Goal: Navigation & Orientation: Find specific page/section

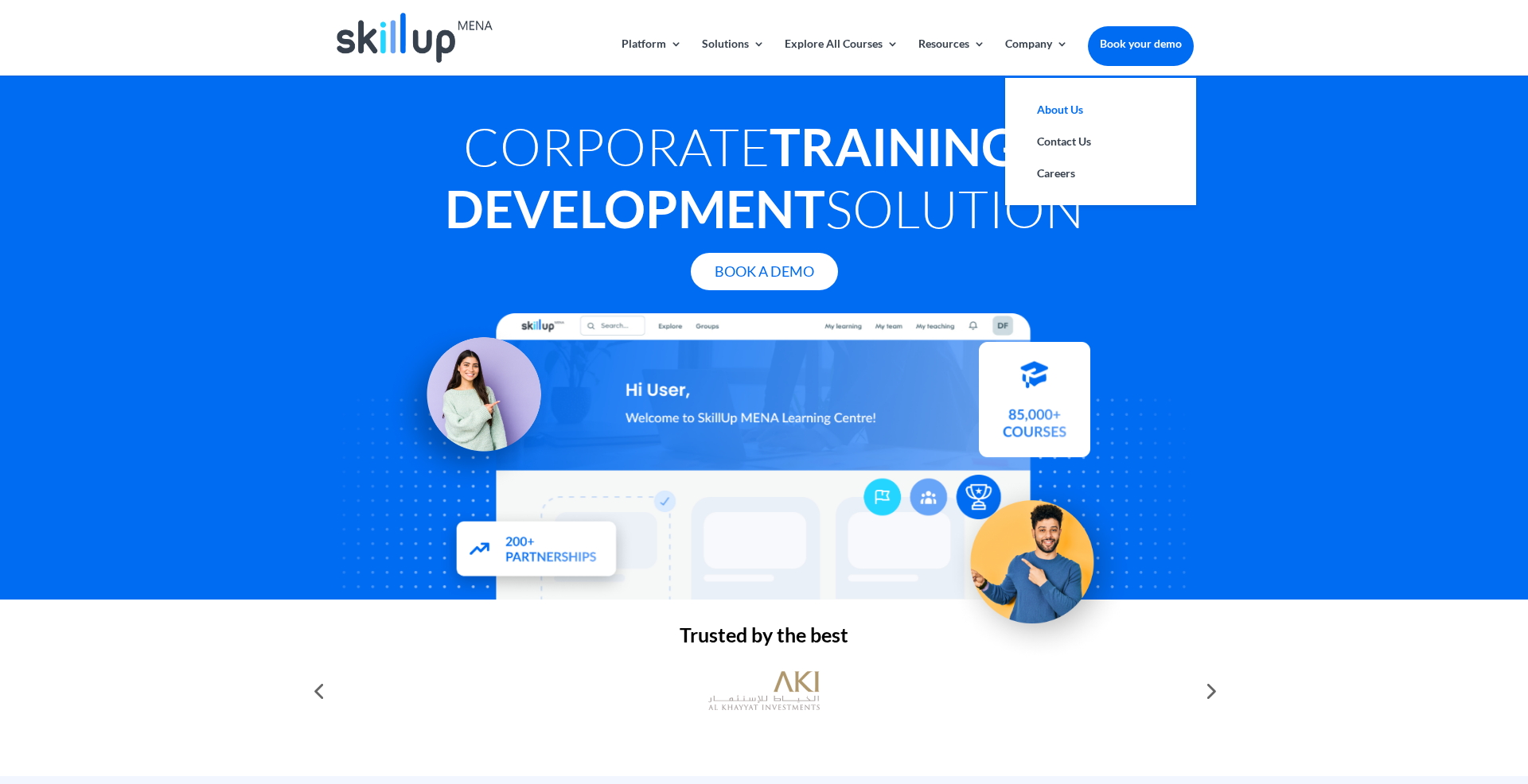
click at [1049, 112] on link "About Us" at bounding box center [1101, 109] width 159 height 32
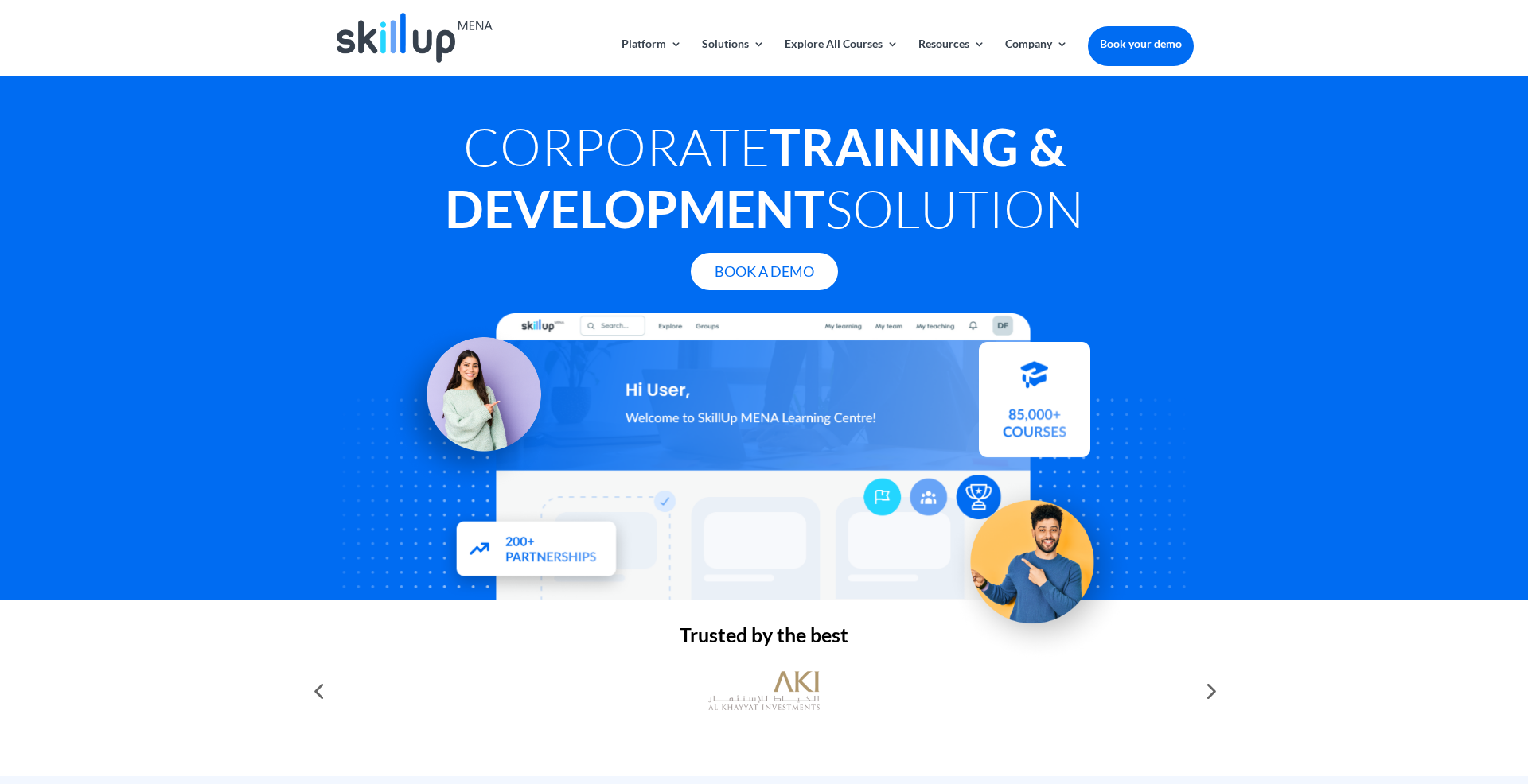
click at [1212, 692] on div at bounding box center [1209, 691] width 32 height 32
click at [1211, 689] on div at bounding box center [1209, 691] width 32 height 32
click at [1211, 685] on div at bounding box center [1209, 691] width 32 height 32
drag, startPoint x: 328, startPoint y: 692, endPoint x: 319, endPoint y: 692, distance: 9.0
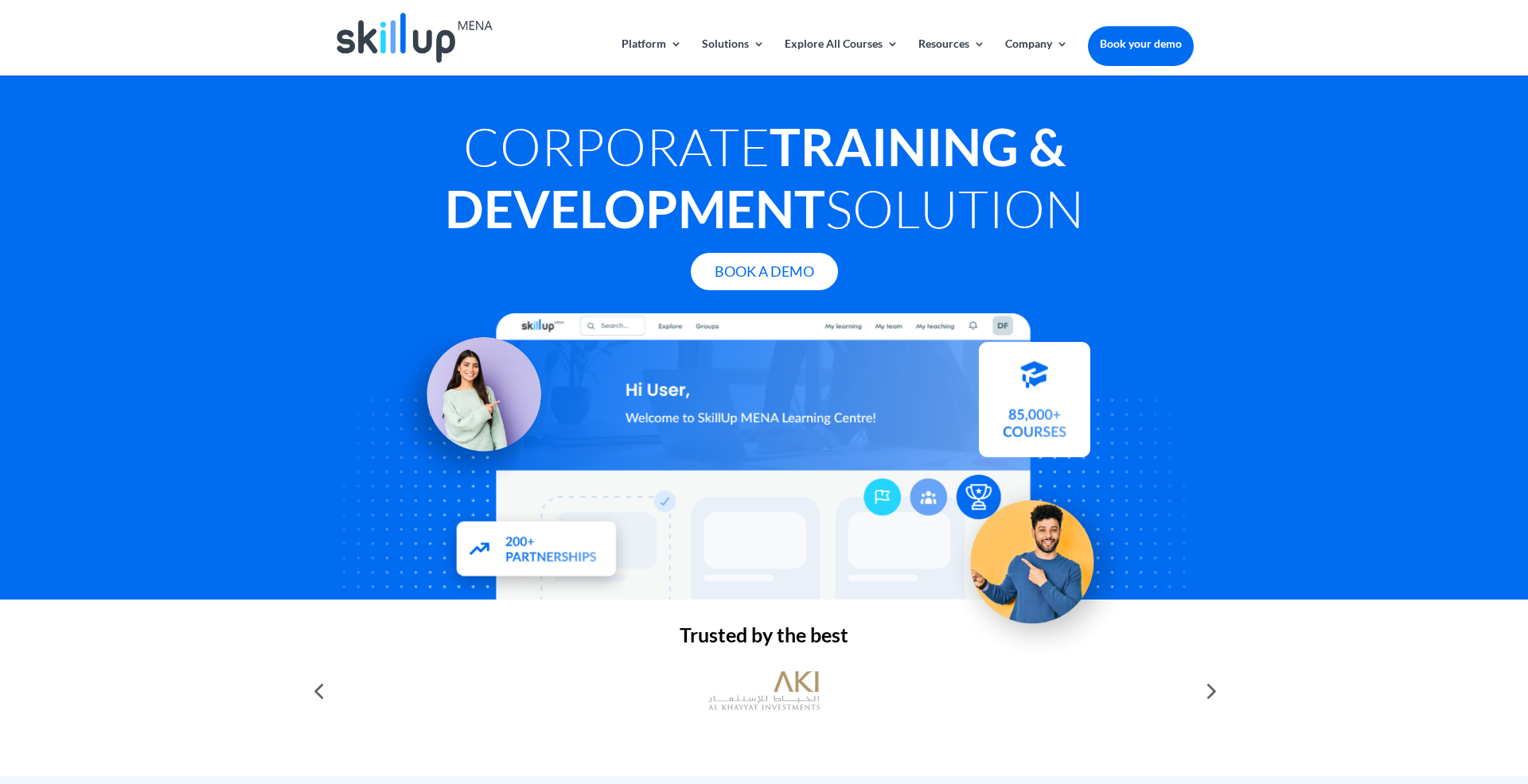
click at [322, 692] on div at bounding box center [318, 691] width 32 height 32
click at [319, 692] on div at bounding box center [318, 691] width 32 height 32
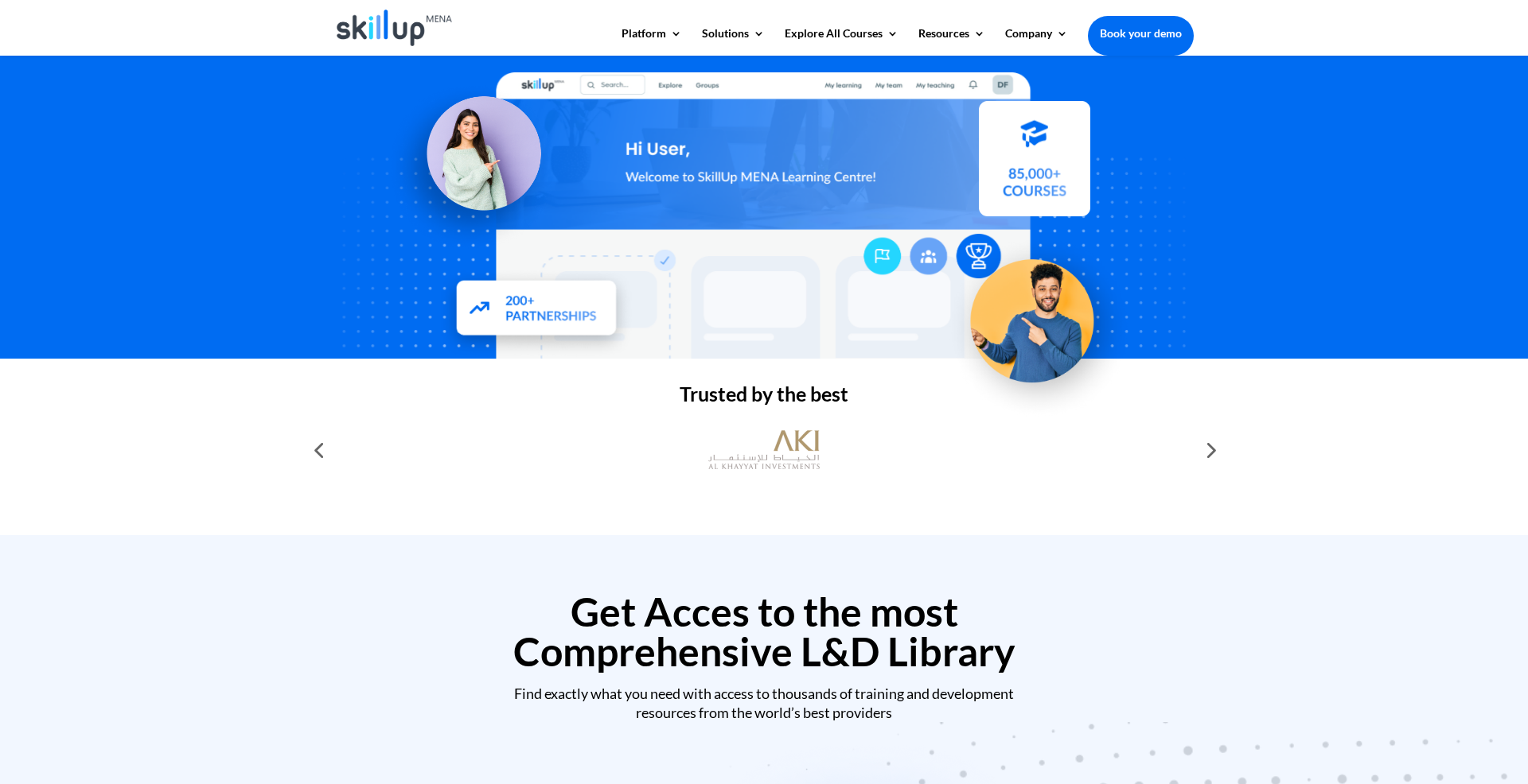
scroll to position [219, 0]
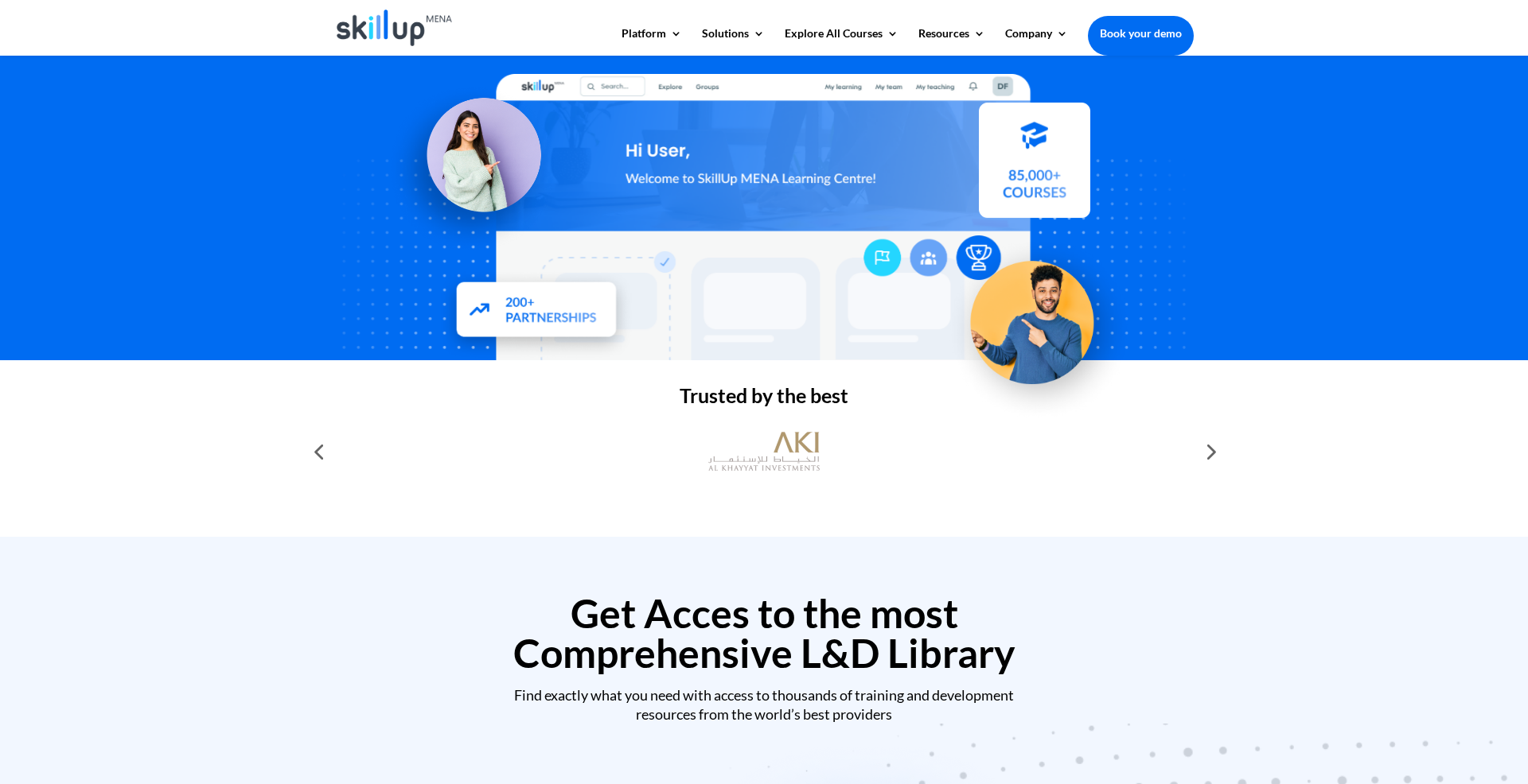
click at [1212, 452] on div at bounding box center [1209, 451] width 32 height 32
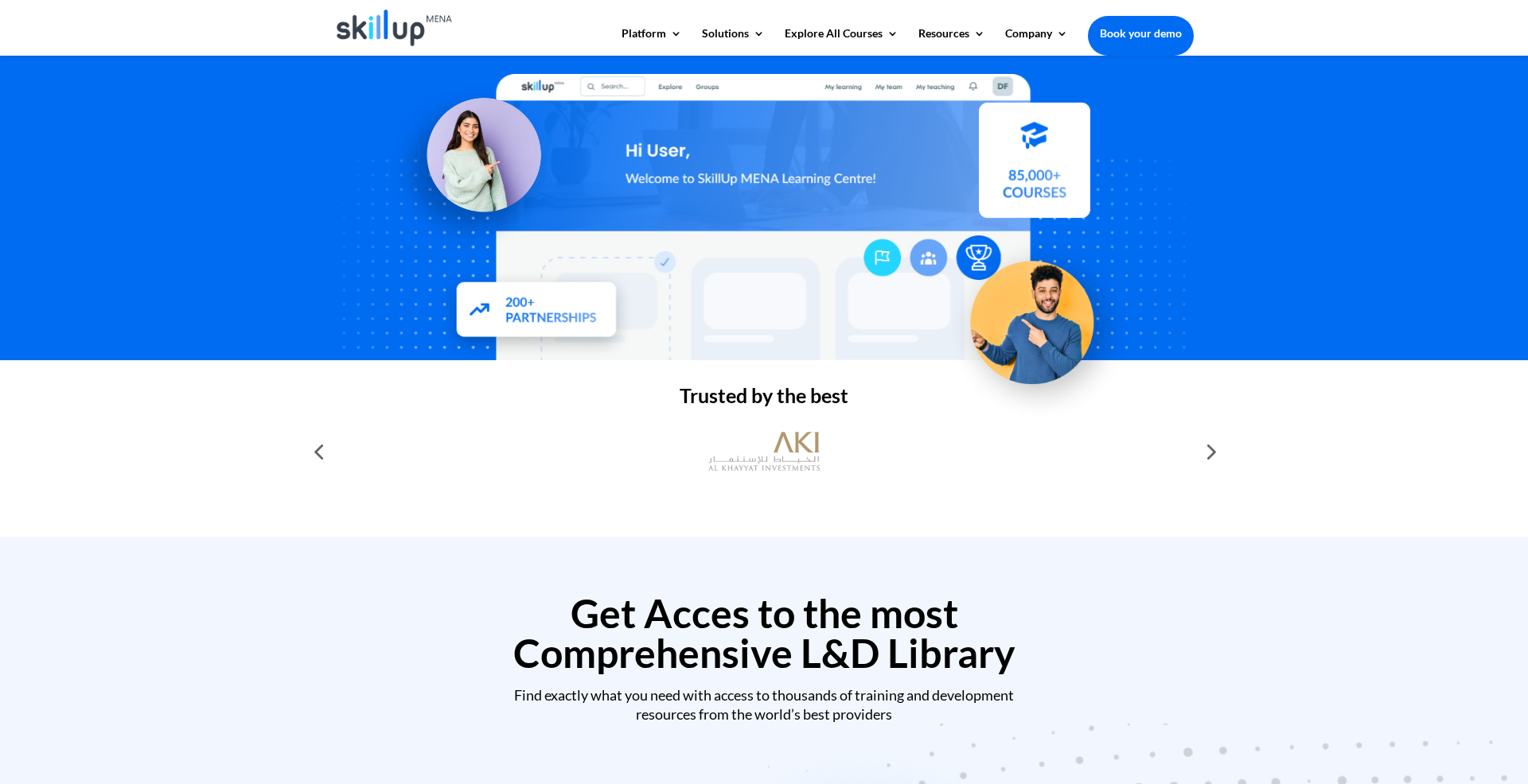
click at [1212, 452] on div at bounding box center [1209, 451] width 32 height 32
click at [789, 459] on img at bounding box center [764, 451] width 112 height 55
drag, startPoint x: 666, startPoint y: 450, endPoint x: 507, endPoint y: 457, distance: 159.2
click at [635, 452] on div at bounding box center [764, 451] width 860 height 55
drag, startPoint x: 452, startPoint y: 460, endPoint x: 415, endPoint y: 457, distance: 37.1
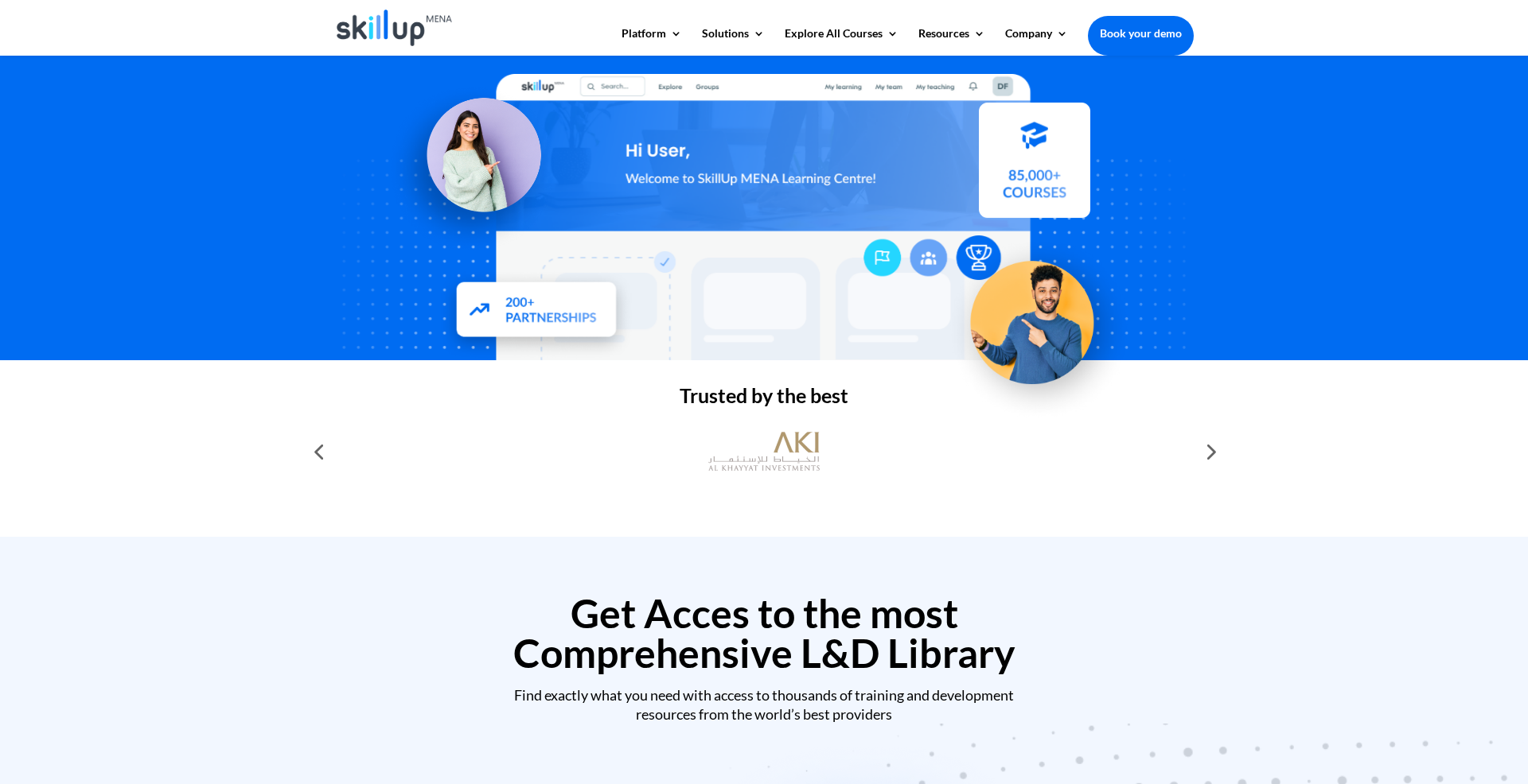
click at [424, 458] on div at bounding box center [764, 451] width 860 height 55
drag, startPoint x: 337, startPoint y: 452, endPoint x: 327, endPoint y: 452, distance: 10.0
click at [335, 452] on div at bounding box center [764, 451] width 860 height 71
click at [316, 452] on div at bounding box center [318, 451] width 32 height 32
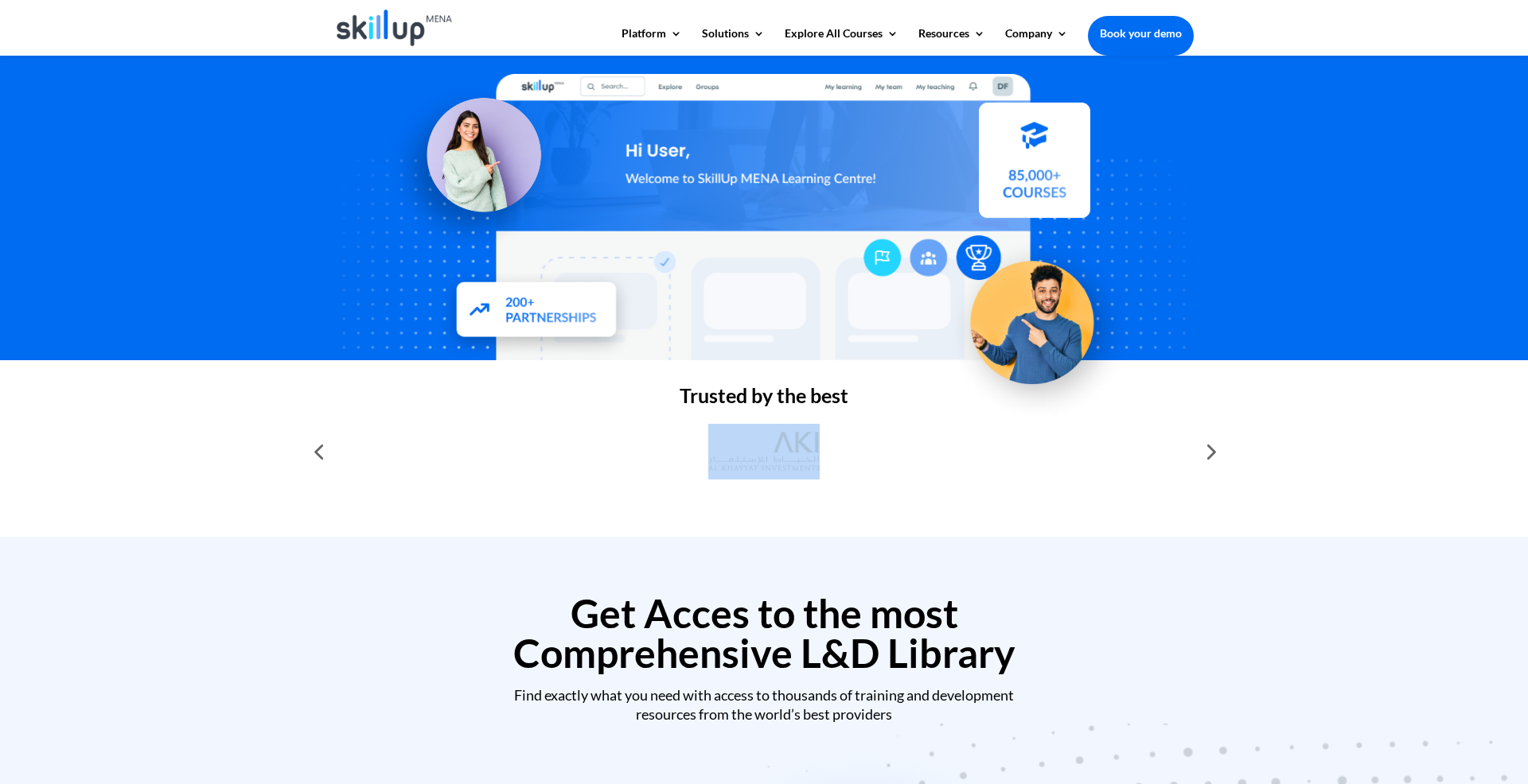
click at [316, 452] on div at bounding box center [318, 451] width 32 height 32
drag, startPoint x: 319, startPoint y: 452, endPoint x: 483, endPoint y: 456, distance: 164.0
click at [323, 453] on div at bounding box center [318, 451] width 32 height 32
drag, startPoint x: 492, startPoint y: 456, endPoint x: 594, endPoint y: 460, distance: 102.1
click at [493, 455] on div at bounding box center [764, 451] width 860 height 55
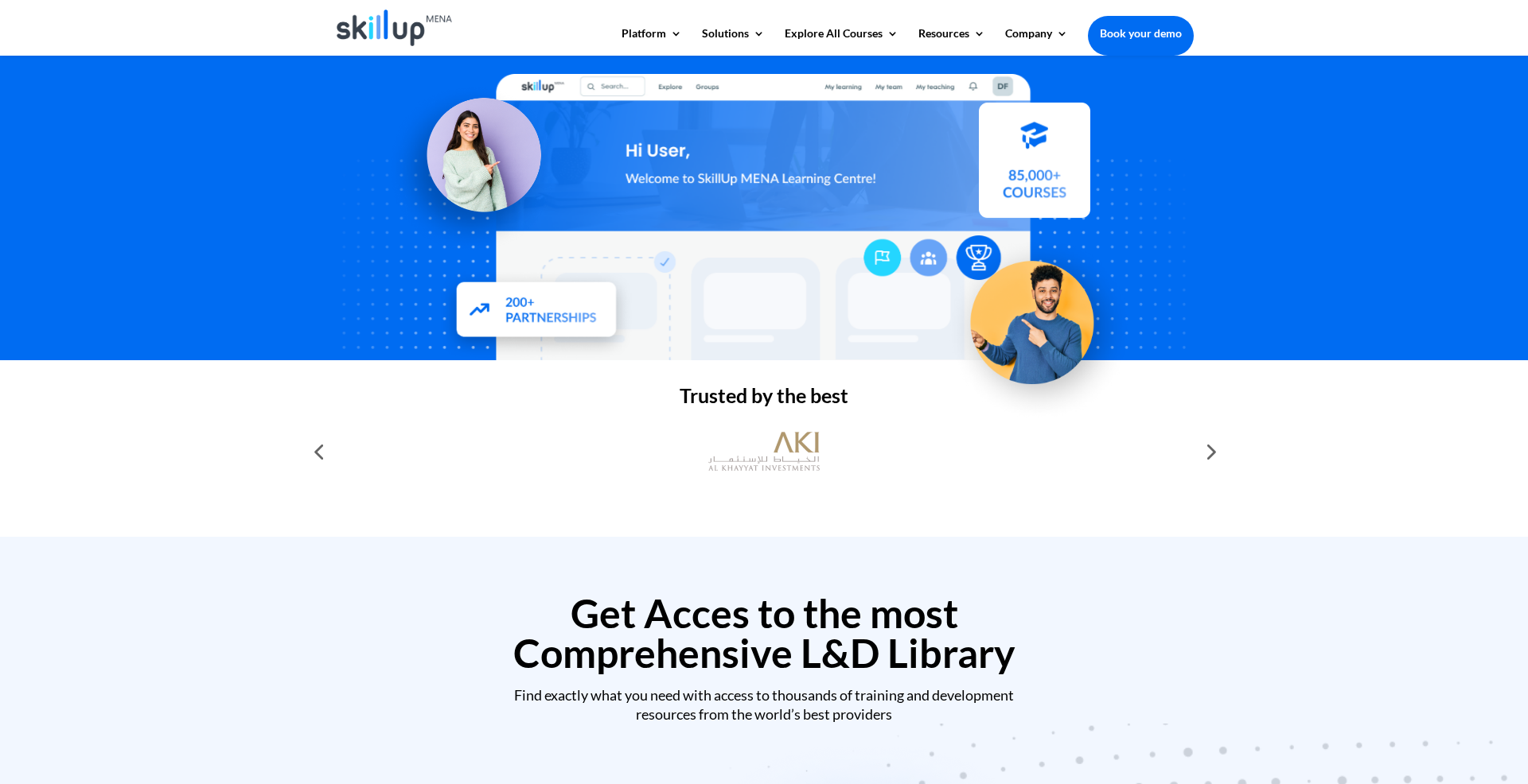
drag, startPoint x: 671, startPoint y: 458, endPoint x: 699, endPoint y: 457, distance: 28.0
click at [693, 457] on div at bounding box center [764, 451] width 860 height 55
click at [789, 469] on img at bounding box center [764, 451] width 112 height 55
click at [876, 482] on div at bounding box center [764, 451] width 860 height 71
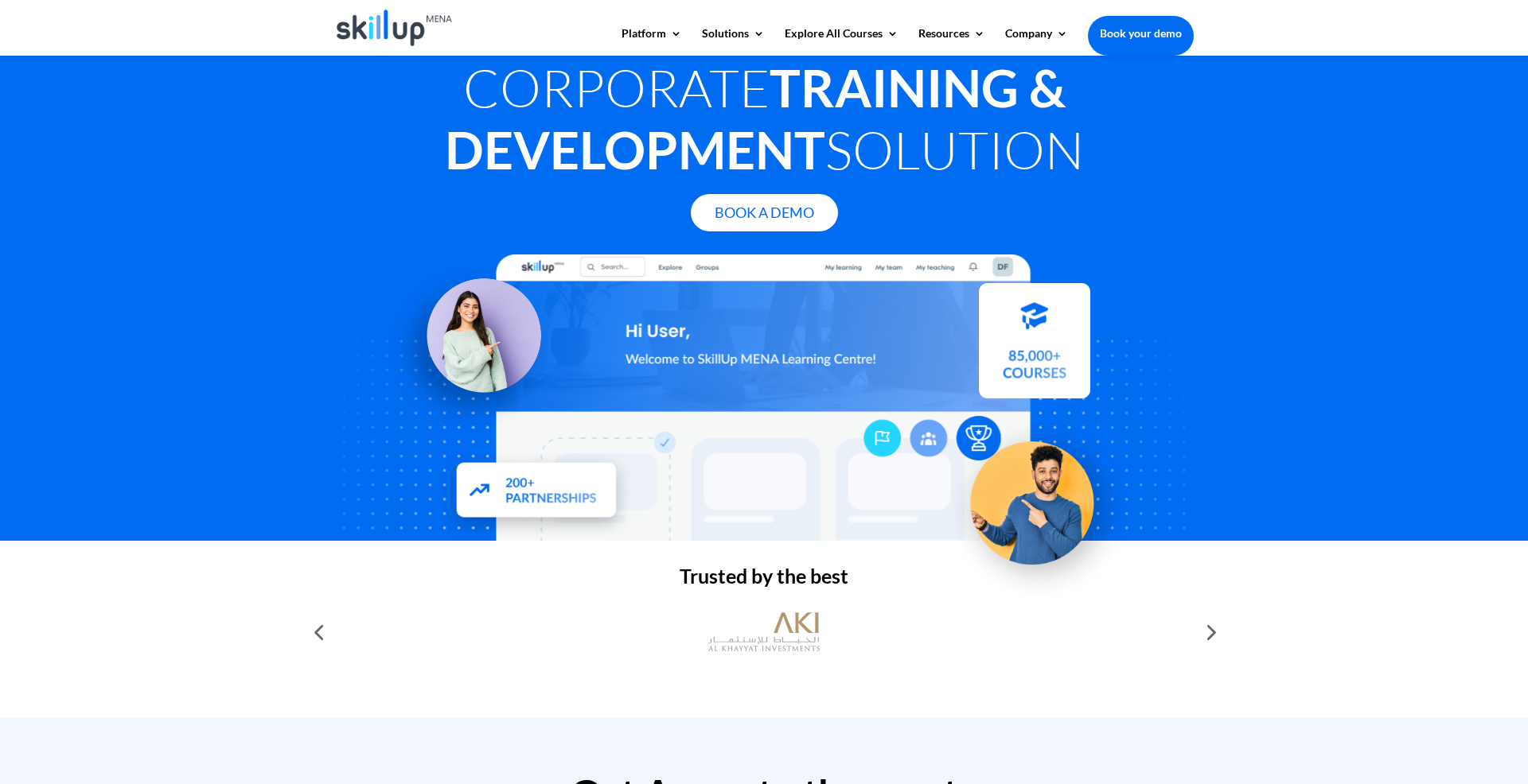
scroll to position [0, 0]
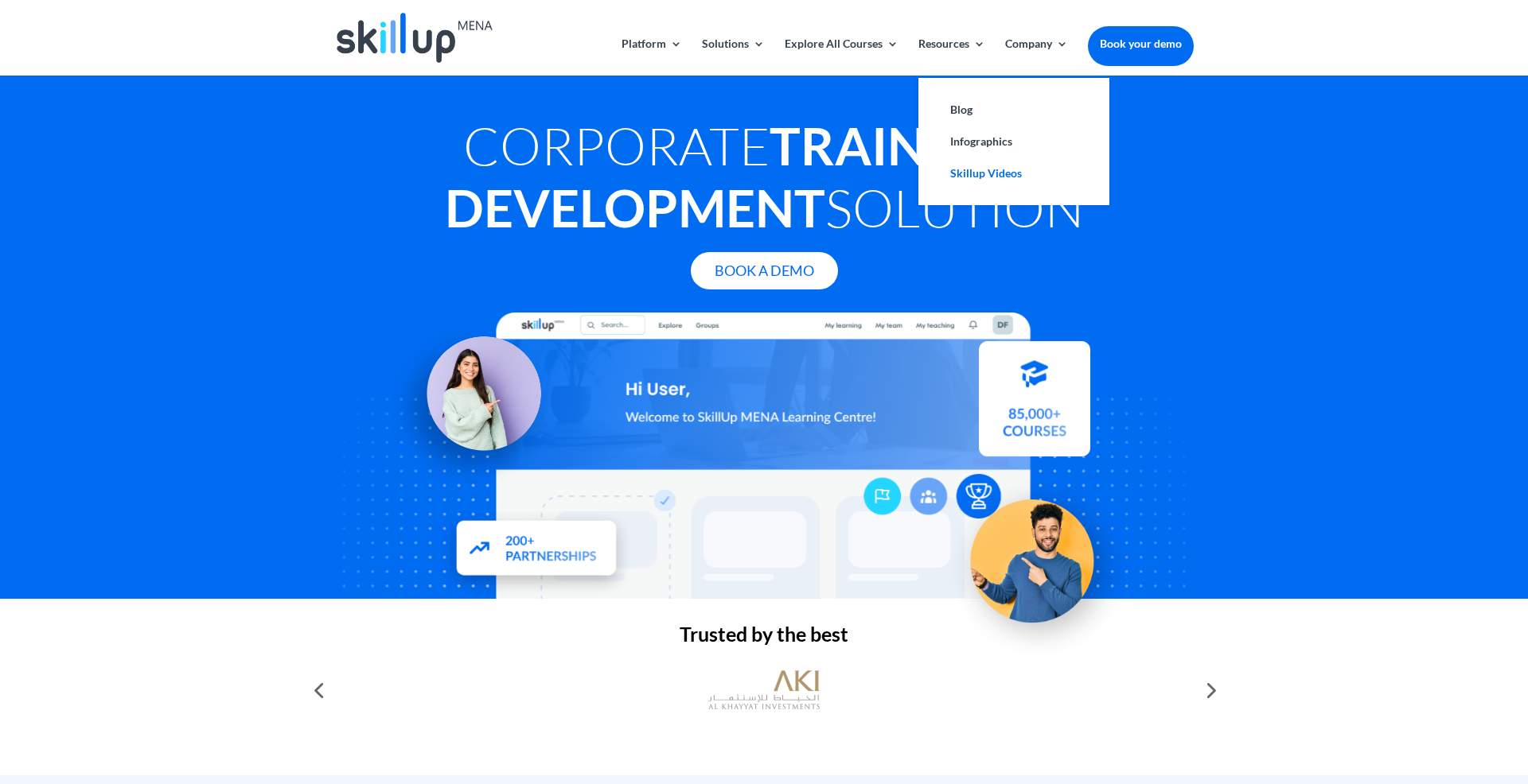
click at [972, 176] on link "Skillup Videos" at bounding box center [1014, 173] width 159 height 32
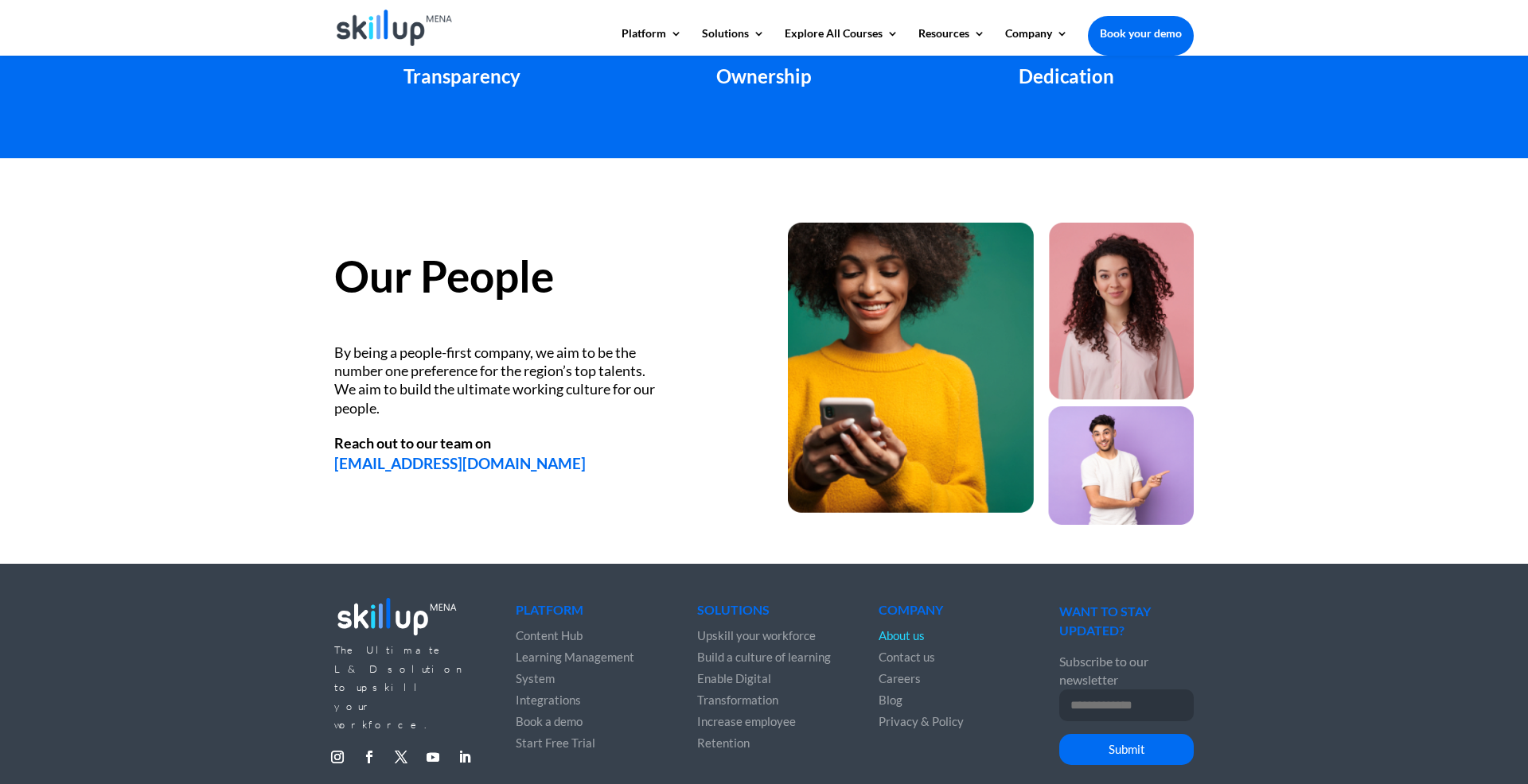
scroll to position [2009, 0]
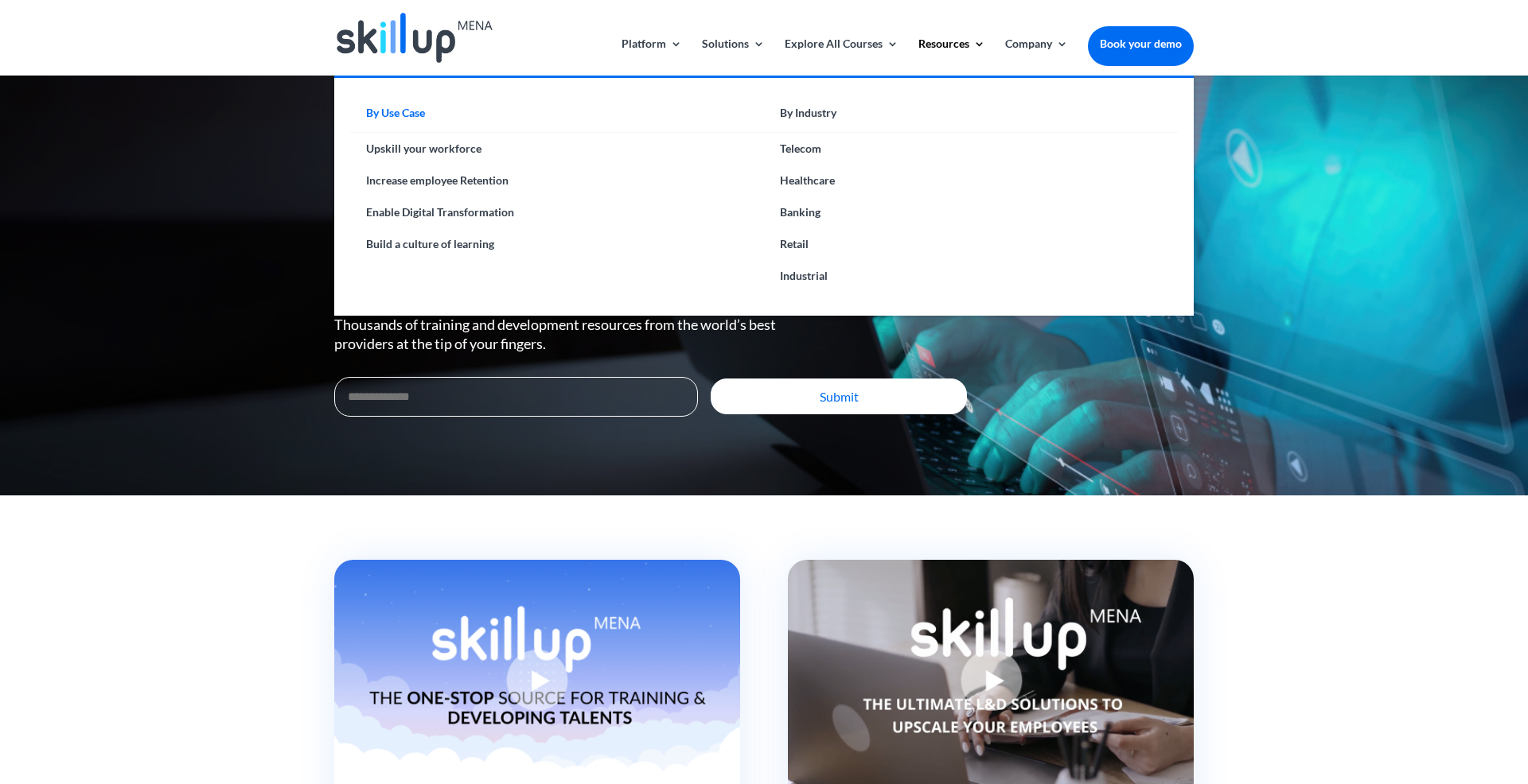
click at [403, 116] on link "By Use Case" at bounding box center [556, 118] width 413 height 31
click at [811, 180] on link "Healthcare" at bounding box center [971, 180] width 413 height 32
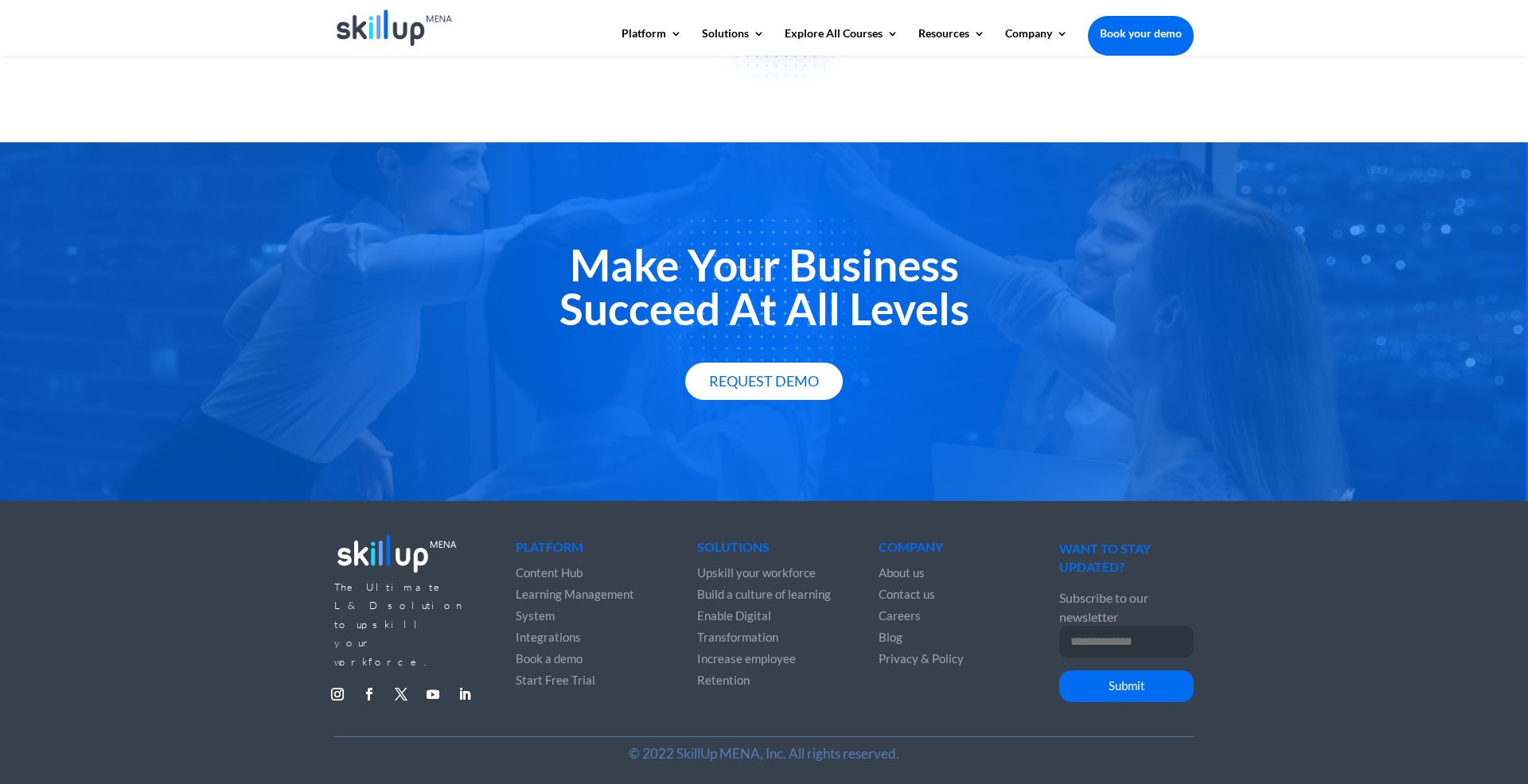
scroll to position [2645, 0]
click at [892, 637] on span "Blog" at bounding box center [891, 637] width 24 height 15
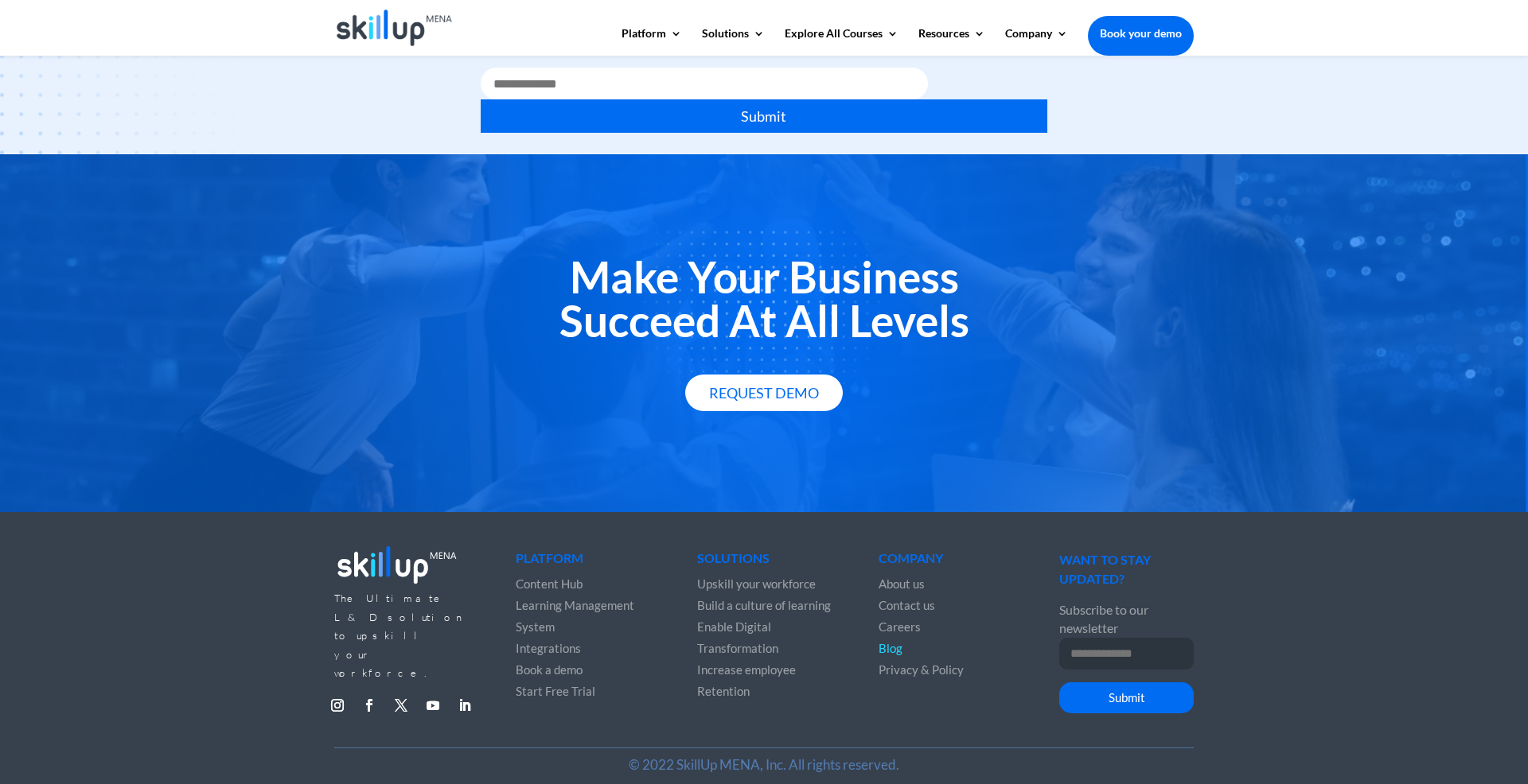
scroll to position [1977, 0]
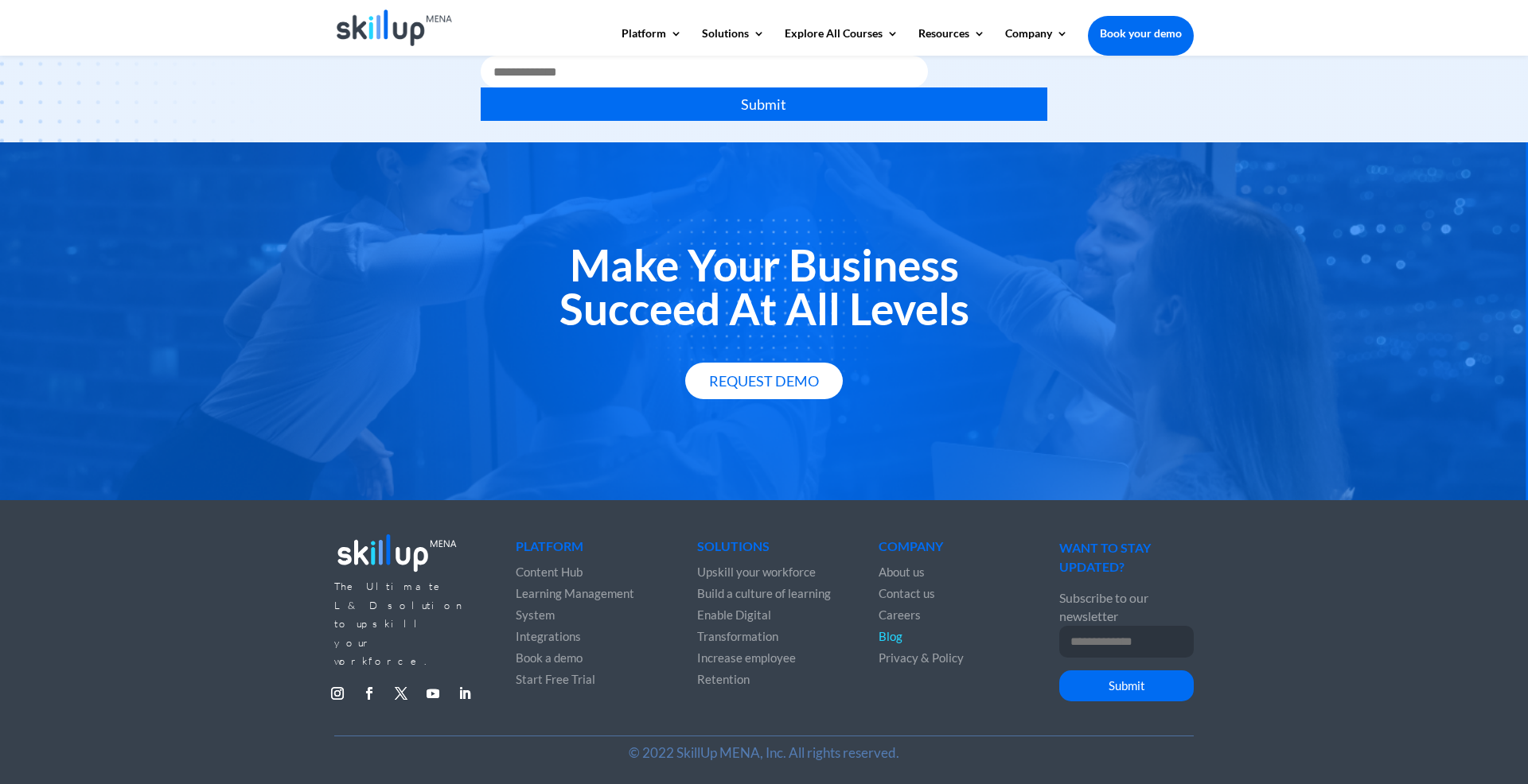
click at [568, 572] on span "Content Hub" at bounding box center [549, 572] width 67 height 15
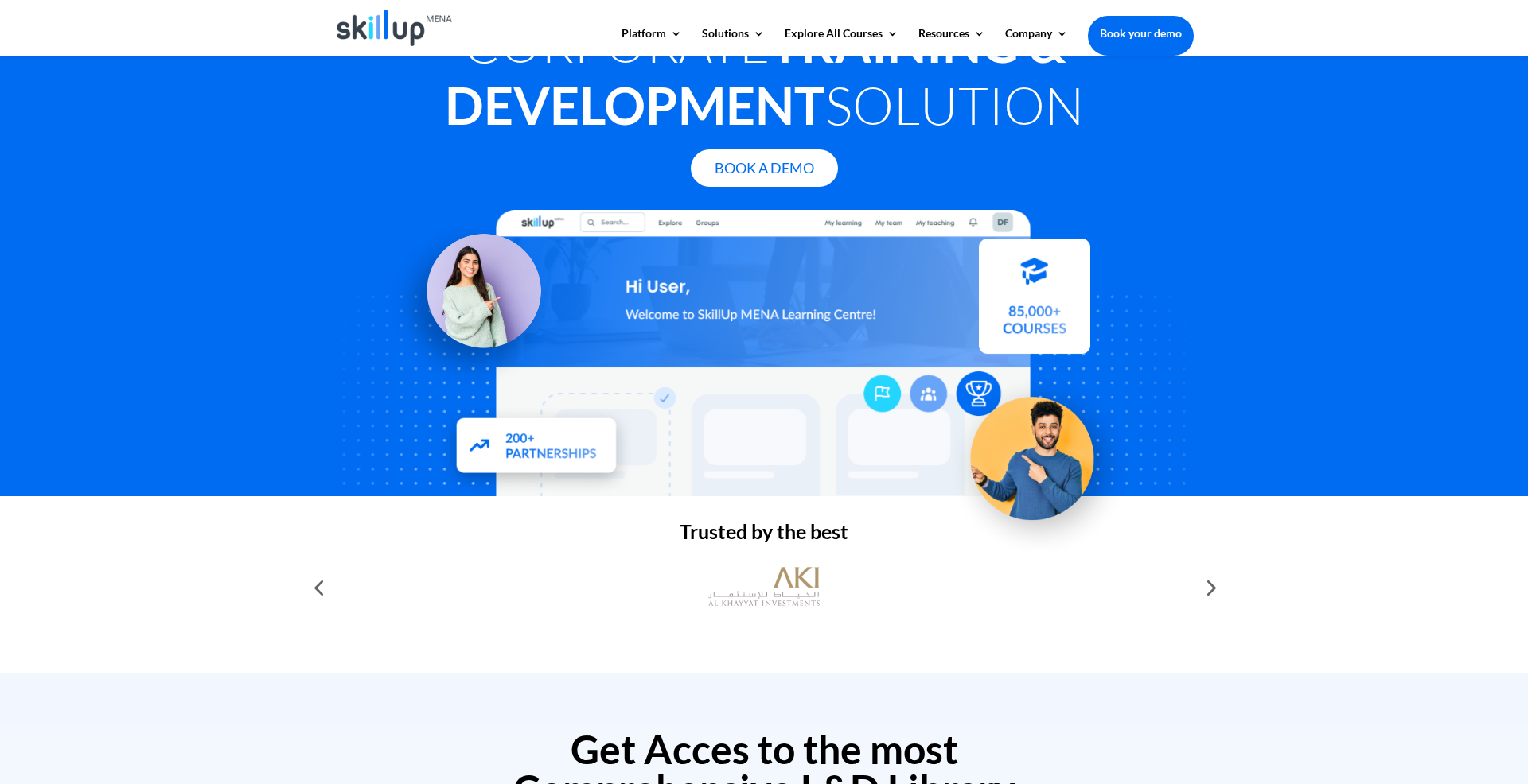
scroll to position [83, 0]
click at [1211, 588] on div at bounding box center [1209, 586] width 32 height 32
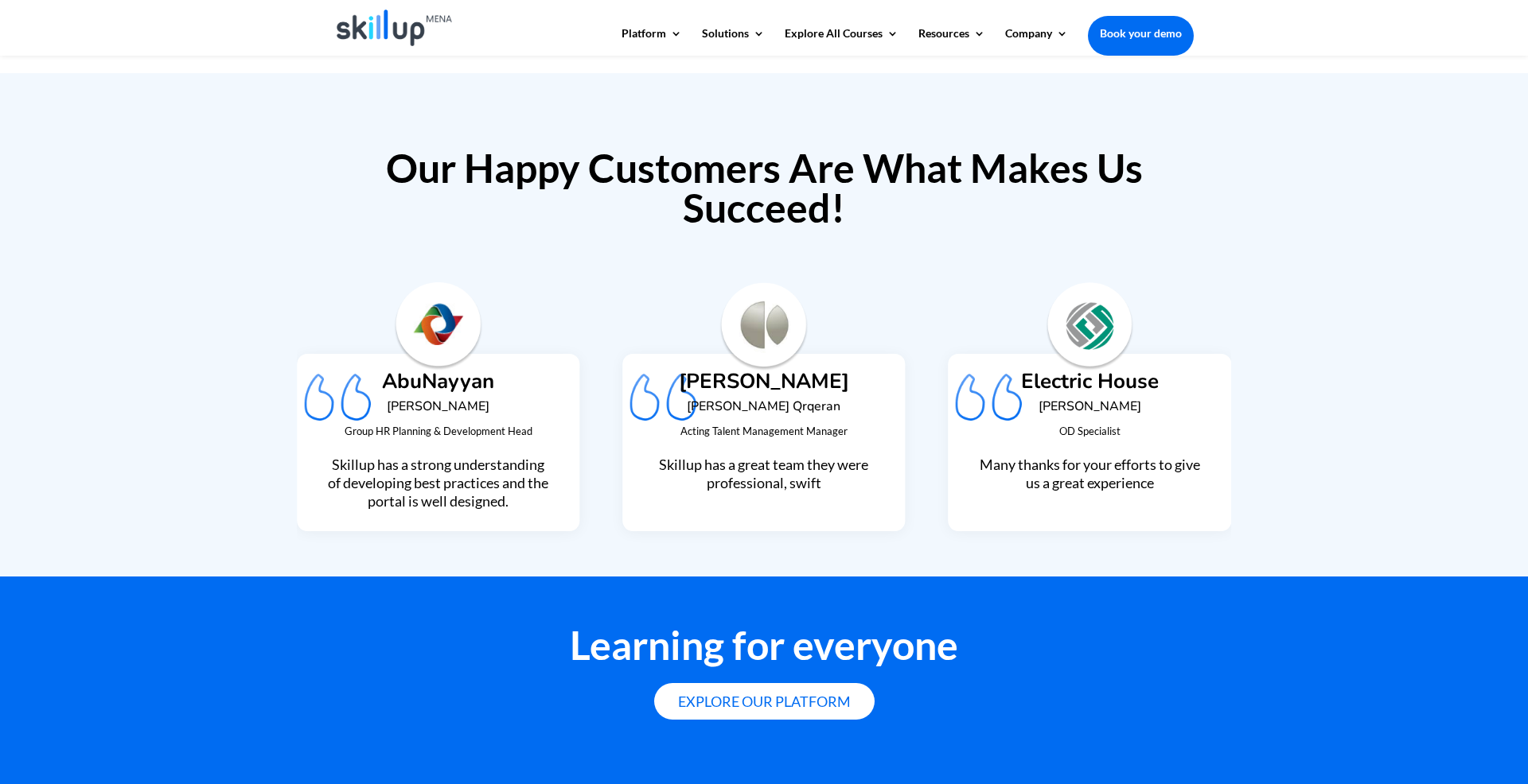
scroll to position [3764, 0]
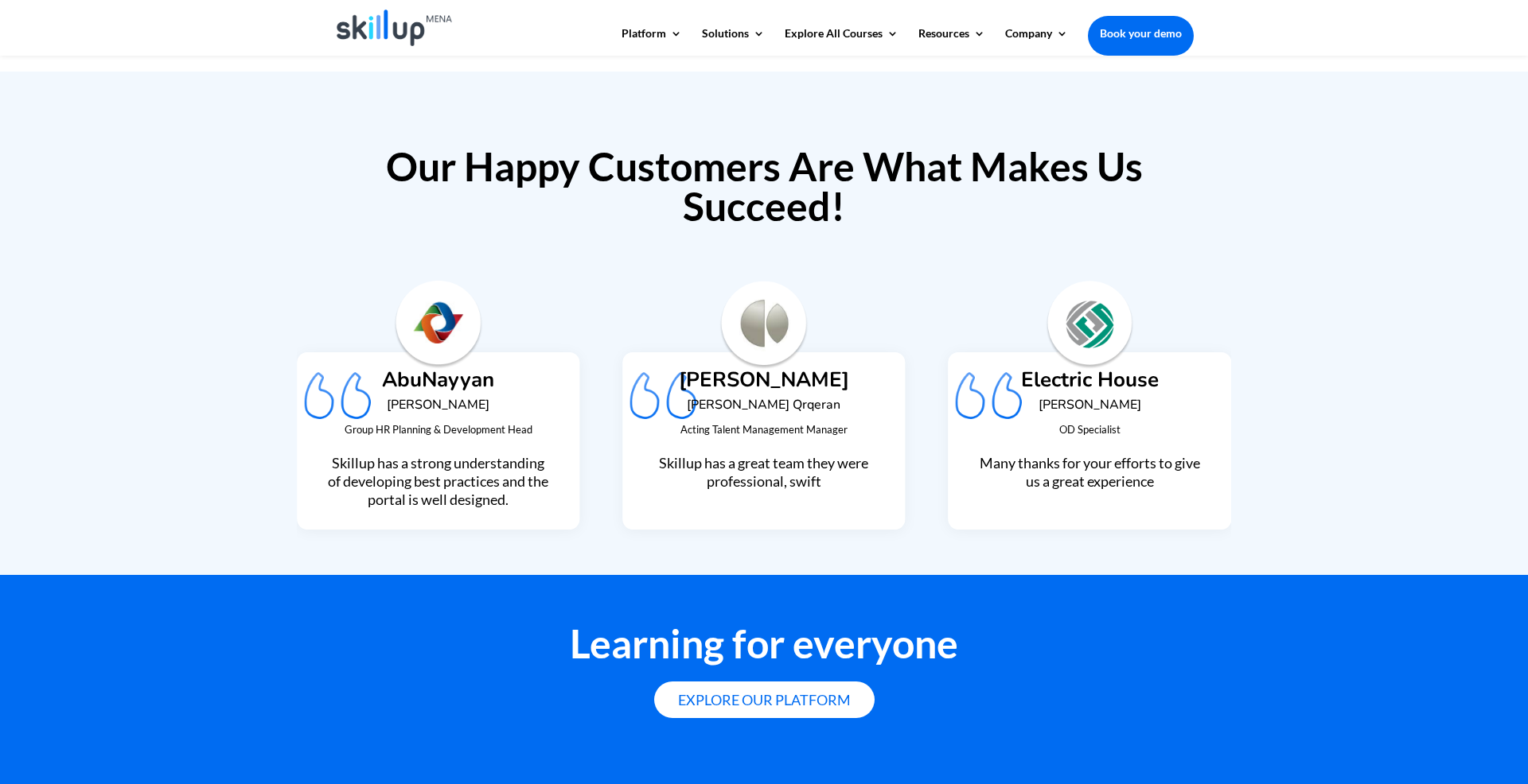
click at [910, 540] on div "[PERSON_NAME] [PERSON_NAME] Qrqeran Acting Talent Management Manager [PERSON_NA…" at bounding box center [764, 398] width 934 height 303
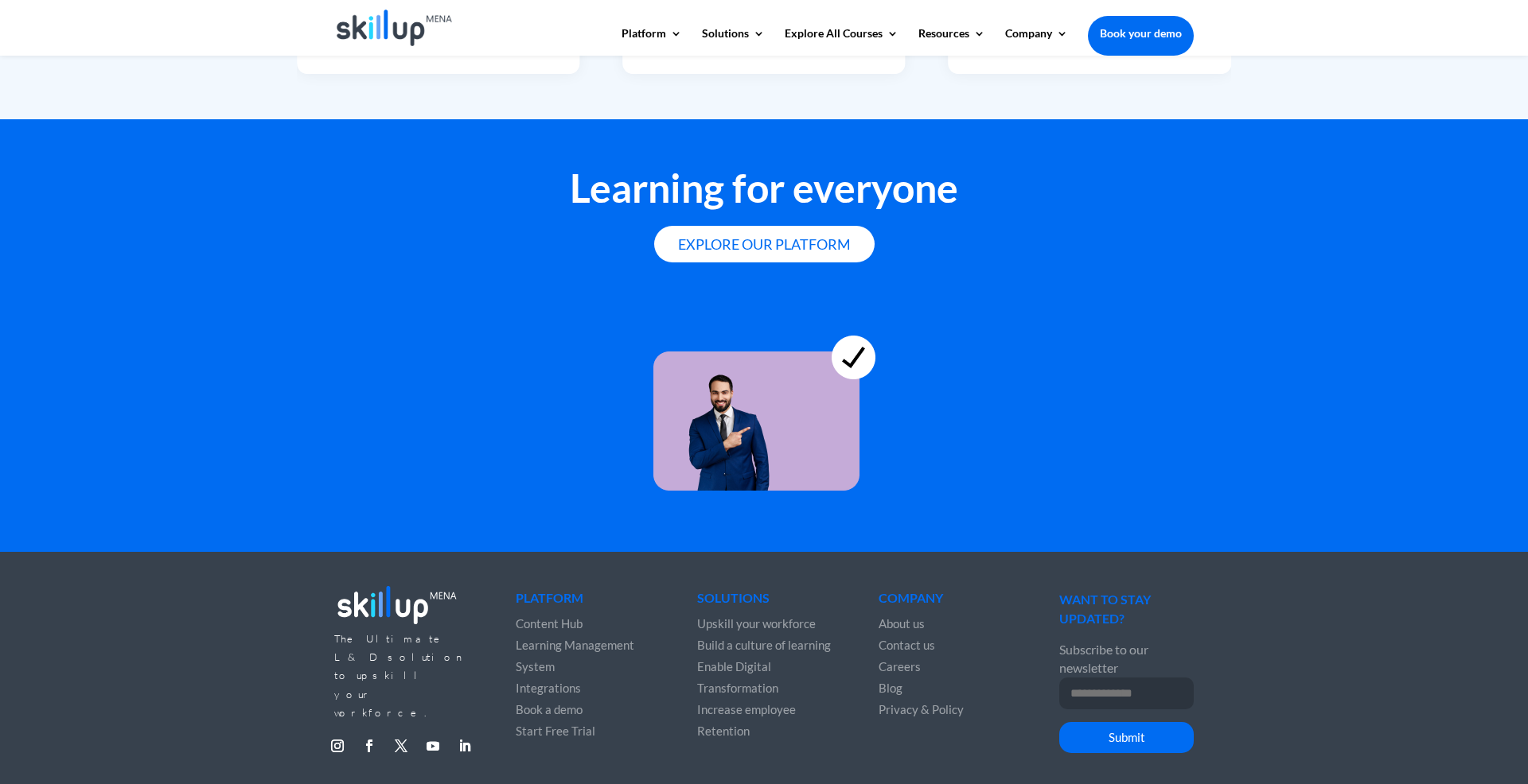
scroll to position [4264, 0]
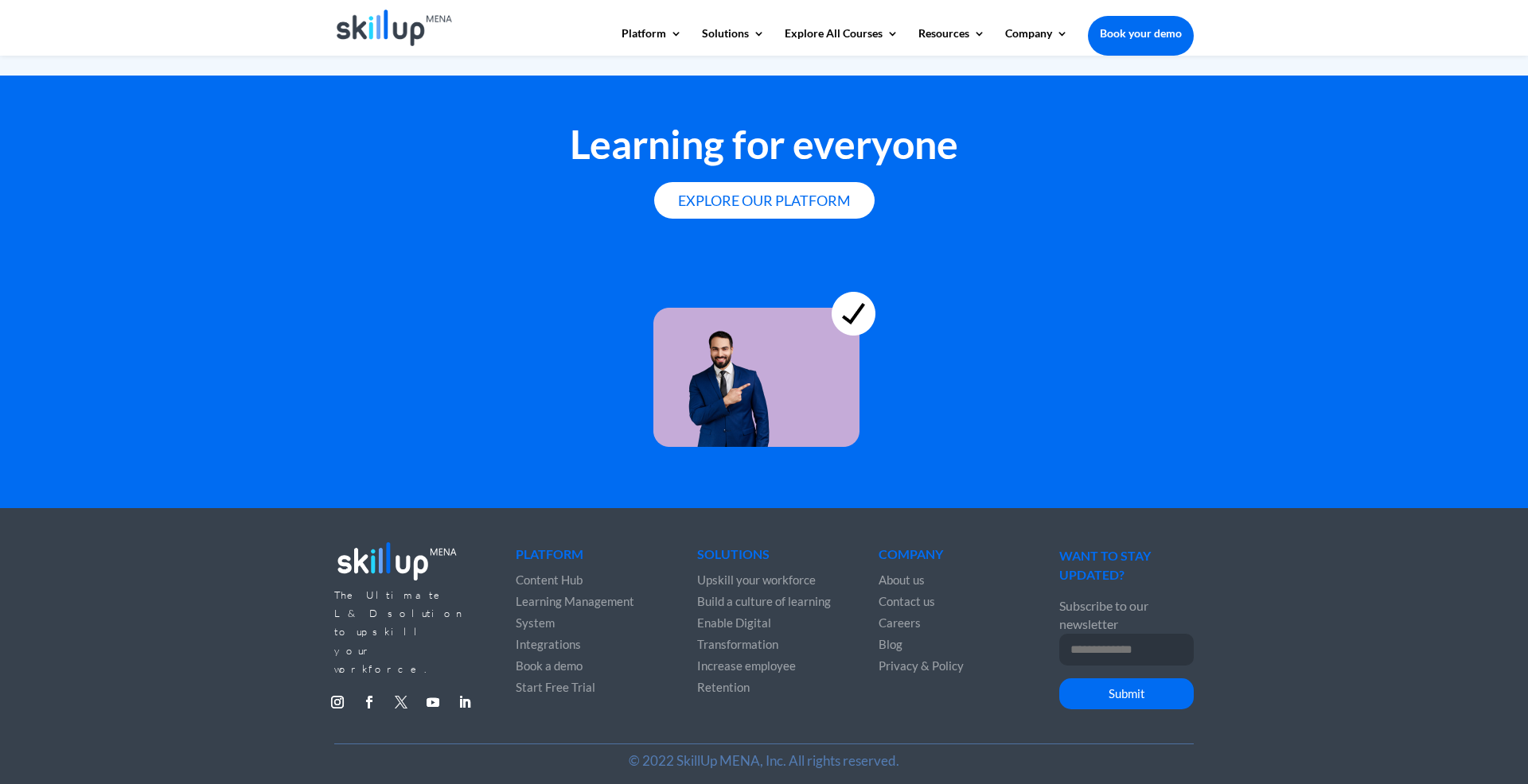
click at [402, 690] on link "Follow" at bounding box center [400, 702] width 25 height 25
click at [905, 574] on span "About us" at bounding box center [901, 580] width 46 height 15
